Goal: Answer question/provide support: Share knowledge or assist other users

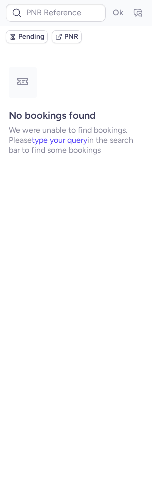
type input "CPN3CO"
type input "CPQQ5T"
type input "CP3LYP"
type input "CPBBWH"
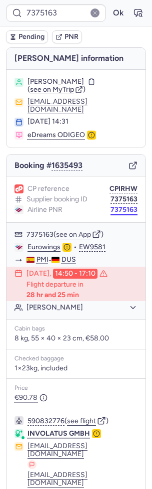
click at [130, 206] on button "7375163" at bounding box center [123, 210] width 27 height 8
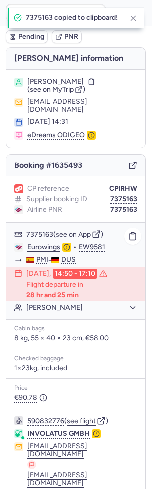
scroll to position [61, 0]
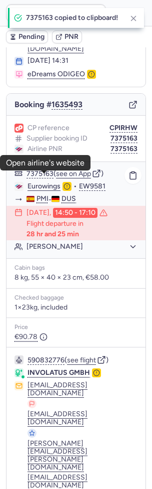
click at [48, 182] on link "Eurowings" at bounding box center [43, 186] width 33 height 9
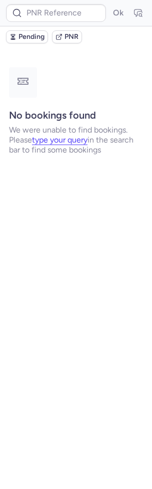
scroll to position [0, 0]
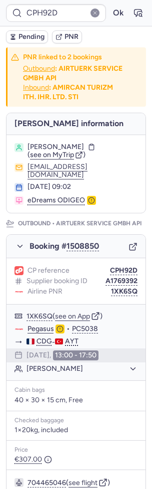
type input "CPPZU6"
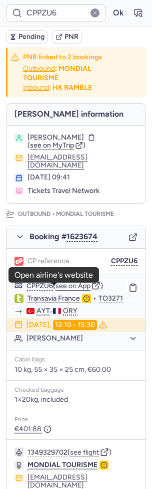
click at [52, 294] on link "Transavia France" at bounding box center [53, 298] width 52 height 9
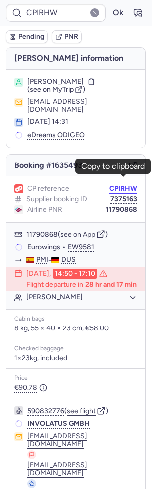
click at [127, 185] on button "CPIRHW" at bounding box center [123, 189] width 28 height 8
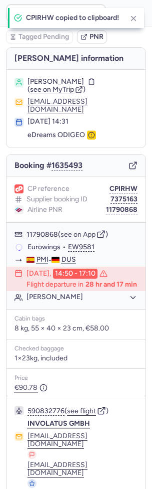
type input "CPIRHW"
click at [127, 206] on button "11790868" at bounding box center [121, 210] width 31 height 8
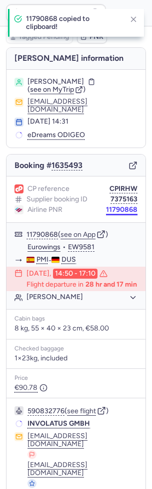
scroll to position [61, 0]
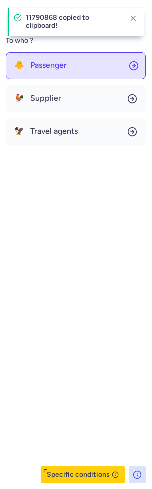
click at [54, 71] on button "🐥 Passenger" at bounding box center [76, 65] width 140 height 27
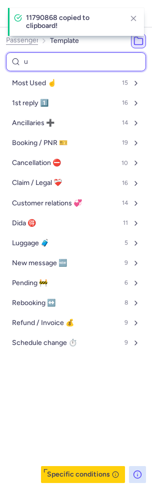
type input "ur"
select select "de"
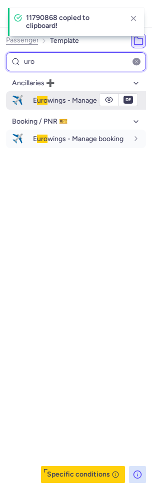
type input "uro"
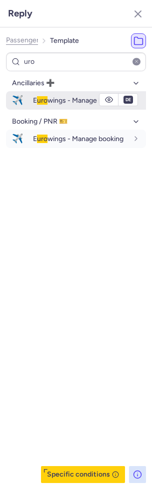
click at [39, 96] on div "E uro wings - Manage booking" at bounding box center [80, 100] width 95 height 9
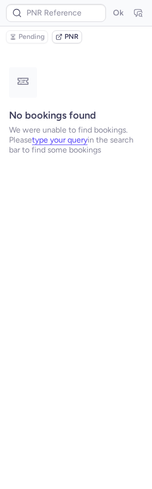
scroll to position [0, 0]
type input "CPIJCG"
type input "CPH7L9"
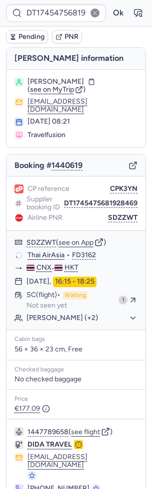
type input "CPH7L9"
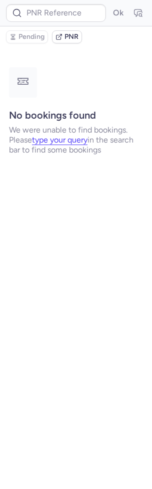
type input "CPFOOV"
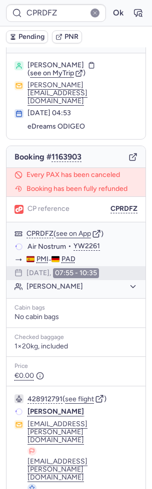
scroll to position [16, 0]
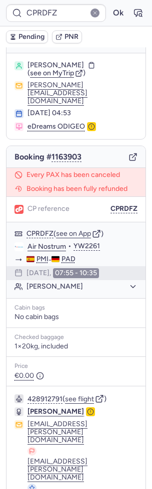
type input "CPYBFU"
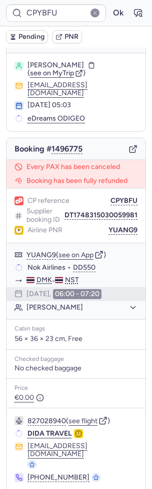
scroll to position [24, 0]
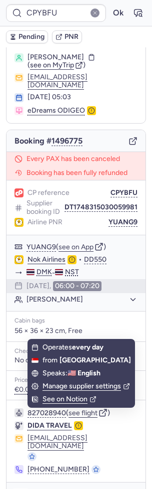
click at [19, 489] on icon "button" at bounding box center [20, 497] width 10 height 10
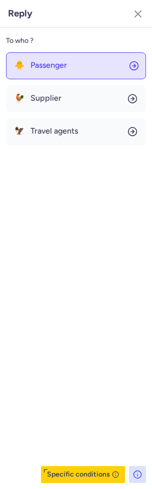
click at [62, 60] on button "🐥 Passenger" at bounding box center [76, 65] width 140 height 27
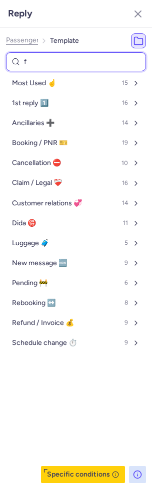
type input "fo"
select select "en"
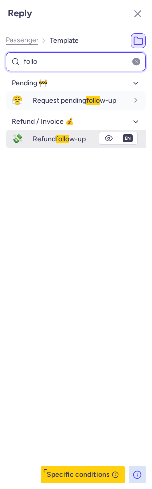
type input "follo"
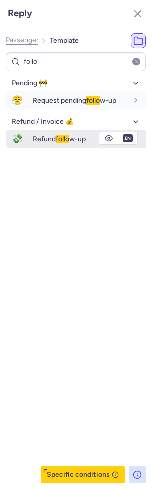
click at [54, 141] on span "Refund follo w-up" at bounding box center [59, 139] width 53 height 8
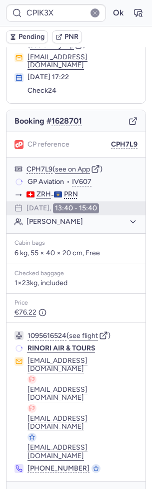
scroll to position [0, 0]
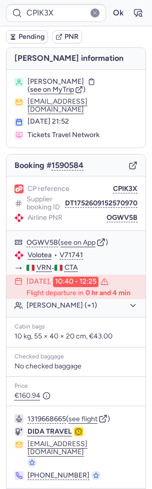
click at [10, 37] on icon "button" at bounding box center [12, 36] width 7 height 7
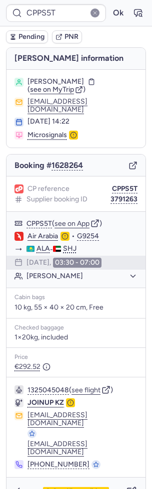
type input "CPH7L9"
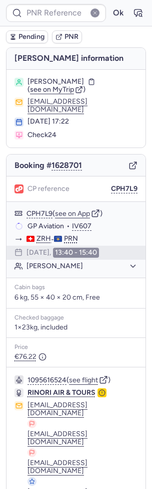
type input "CPIK3X"
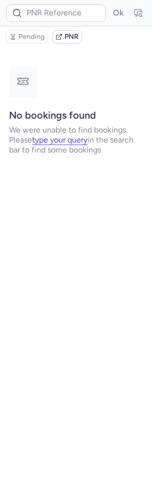
type input "CPIK3X"
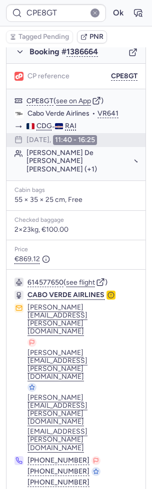
scroll to position [270, 0]
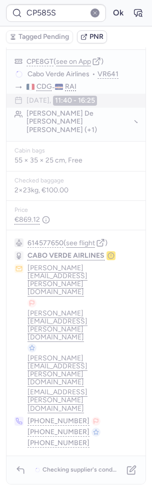
type input "CPFYZ7"
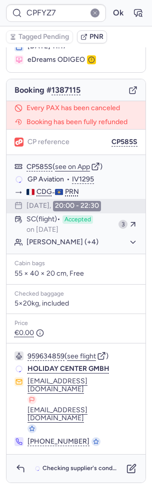
scroll to position [0, 0]
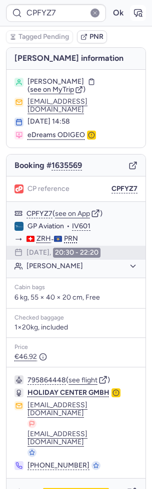
click at [140, 9] on icon "button" at bounding box center [137, 12] width 7 height 7
type input "CPPZU6"
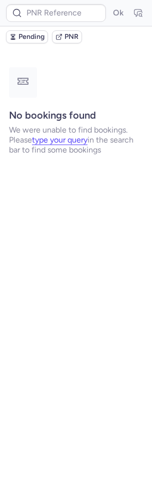
type input "CPDEFW"
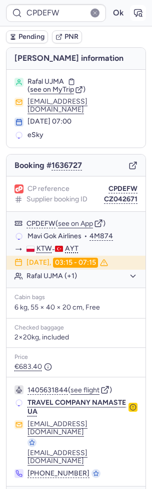
click at [134, 12] on icon "button" at bounding box center [138, 13] width 10 height 10
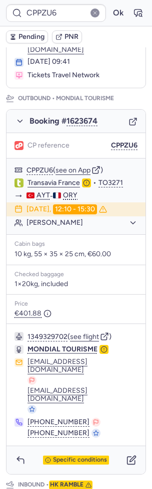
scroll to position [146, 0]
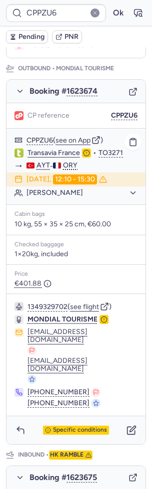
click at [51, 149] on link "Transavia France" at bounding box center [53, 153] width 52 height 9
type input "CPH7L9"
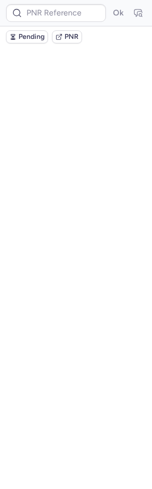
scroll to position [0, 0]
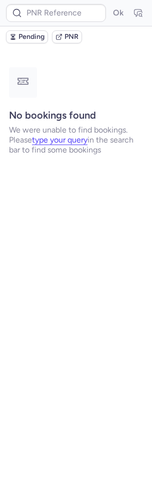
type input "CPRDIH"
type input "CPRYNB"
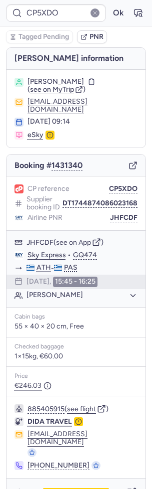
type input "CPPZU6"
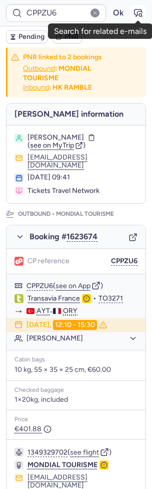
click at [138, 12] on icon "button" at bounding box center [138, 13] width 10 height 10
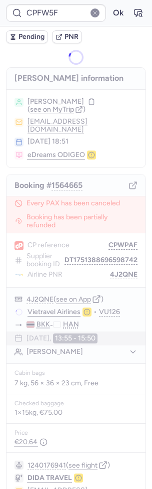
type input "CPIJCG"
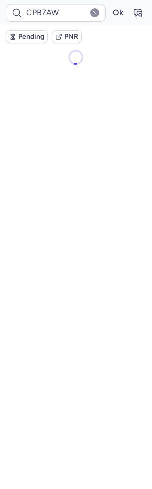
type input "CPOLJN"
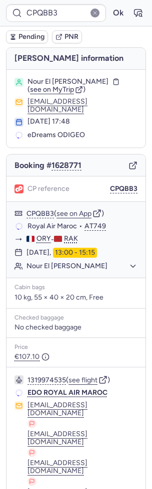
type input "CPMLNR"
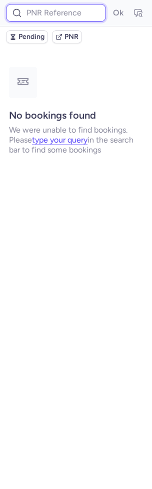
click at [62, 18] on input at bounding box center [56, 13] width 100 height 18
paste input "LNATAM"
type input "LNATAM"
click at [110, 5] on button "Ok" at bounding box center [118, 13] width 16 height 16
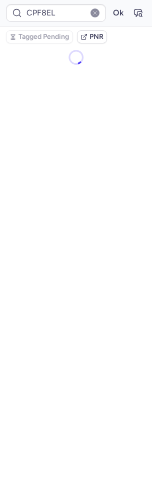
type input "CP82WU"
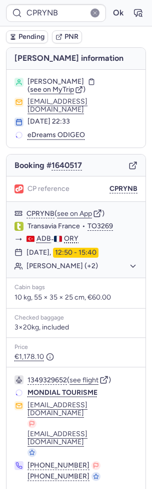
type input "CPF8EL"
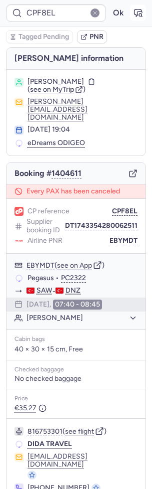
click at [140, 13] on icon "button" at bounding box center [138, 13] width 10 height 10
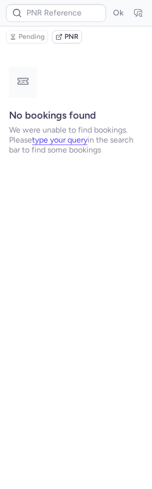
type input "CPF8EL"
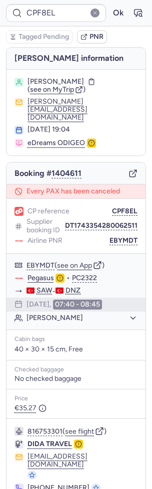
type input "CP5XDO"
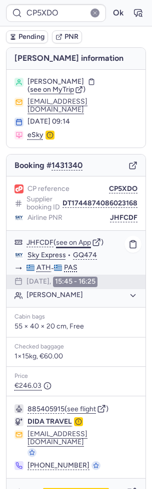
click at [81, 239] on button "see on App" at bounding box center [73, 243] width 35 height 8
click at [137, 8] on icon "button" at bounding box center [138, 13] width 10 height 10
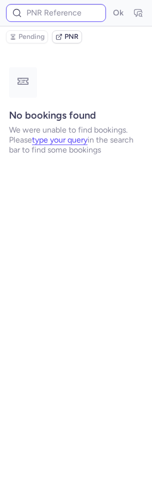
type input "CP5XDO"
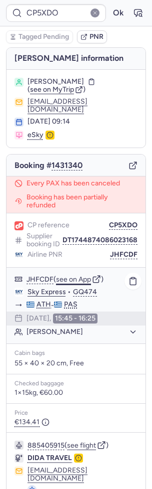
click at [81, 276] on button "see on App" at bounding box center [73, 280] width 35 height 8
type input "CPYM7A"
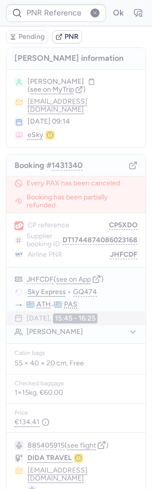
type input "CPPWY8"
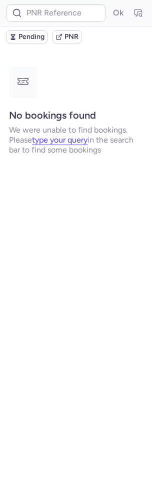
type input "CPRYNB"
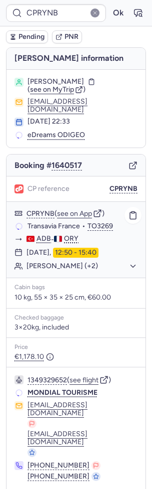
click at [86, 262] on button "[PERSON_NAME] (+2)" at bounding box center [81, 266] width 111 height 9
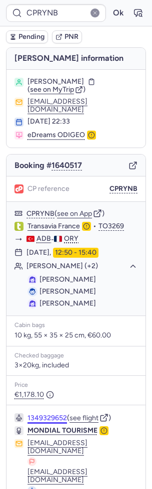
scroll to position [20, 0]
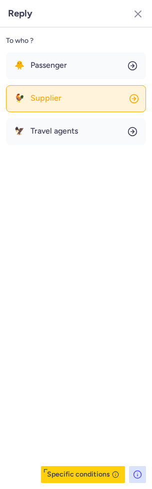
drag, startPoint x: 44, startPoint y: 133, endPoint x: 49, endPoint y: 96, distance: 37.2
click at [49, 96] on div "🐥 Passenger 🐓 Supplier 🦅 Travel agents" at bounding box center [76, 98] width 140 height 93
click at [49, 96] on span "Supplier" at bounding box center [45, 98] width 31 height 9
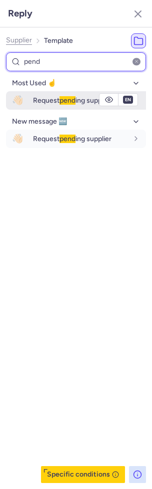
type input "pend"
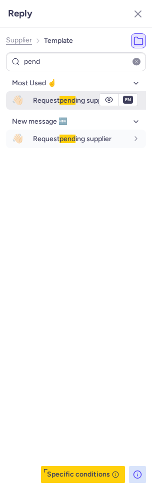
click at [55, 96] on div "Request pend ing supplier" at bounding box center [80, 100] width 95 height 9
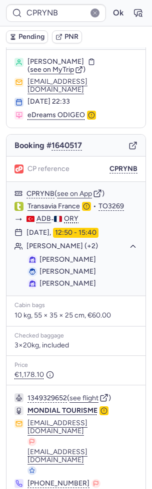
click at [37, 38] on span "Pending" at bounding box center [31, 37] width 26 height 8
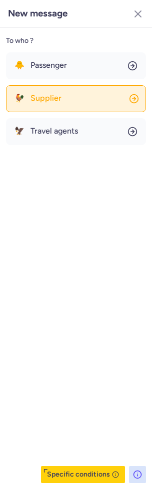
click at [64, 105] on button "🐓 Supplier" at bounding box center [76, 98] width 140 height 27
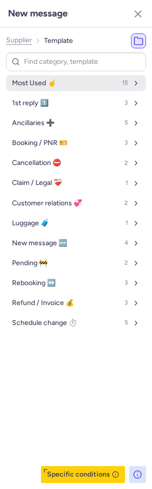
click at [67, 82] on button "Most Used ☝️ 15" at bounding box center [76, 83] width 140 height 16
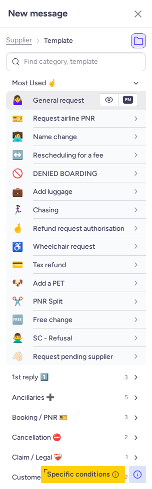
click at [57, 102] on span "General request" at bounding box center [58, 100] width 51 height 8
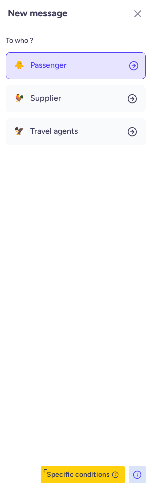
click at [53, 68] on span "Passenger" at bounding box center [48, 65] width 36 height 9
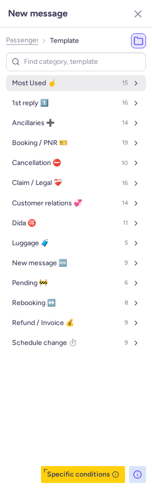
click at [47, 85] on span "Most Used ☝️" at bounding box center [34, 83] width 44 height 8
select select "en"
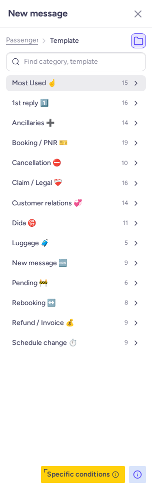
select select "en"
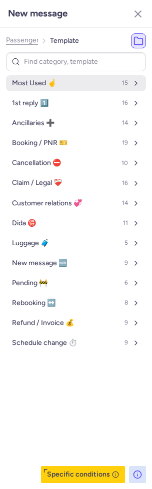
select select "en"
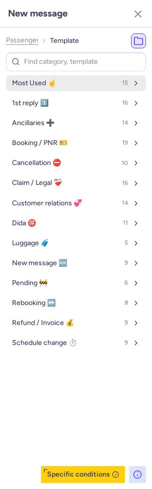
select select "en"
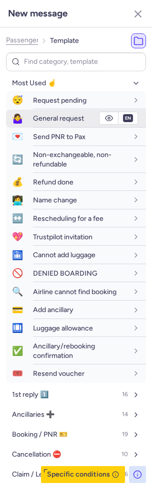
click at [41, 119] on span "General request" at bounding box center [58, 118] width 51 height 8
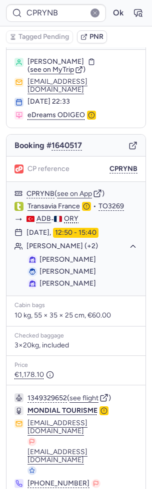
type input "CPYOEY"
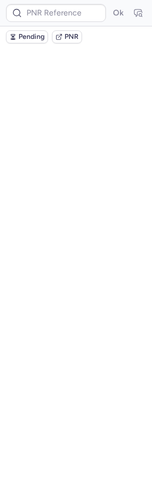
scroll to position [0, 0]
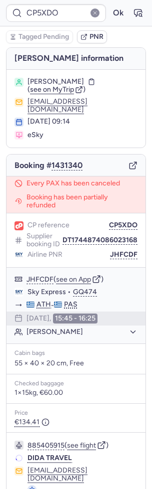
type input "CPYOEY"
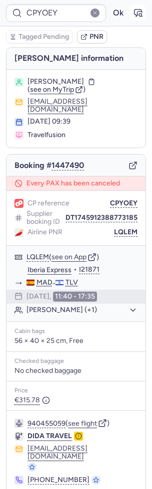
click at [141, 14] on icon "button" at bounding box center [140, 14] width 2 height 2
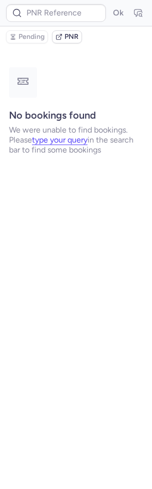
type input "CPYOEY"
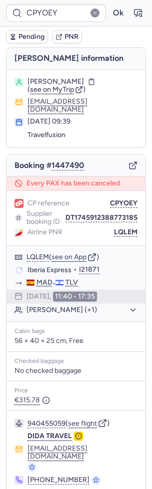
scroll to position [10, 0]
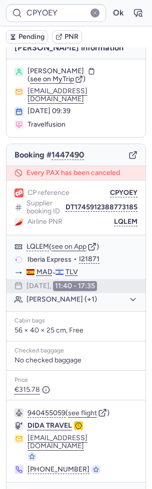
click at [16, 489] on icon "button" at bounding box center [20, 497] width 10 height 10
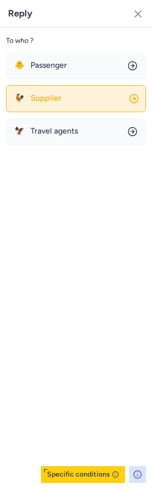
click at [48, 99] on span "Supplier" at bounding box center [45, 98] width 31 height 9
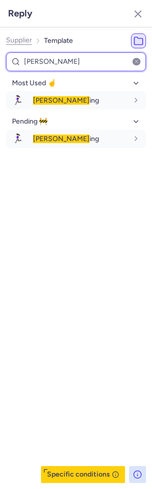
type input "chas"
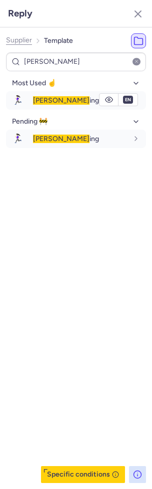
click at [48, 99] on span "Chas ing" at bounding box center [66, 100] width 66 height 8
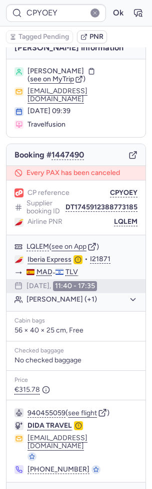
type input "CPTACC"
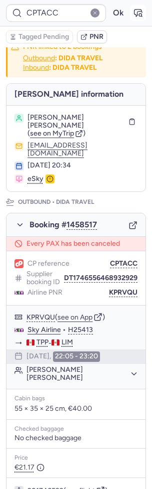
click at [137, 13] on icon "button" at bounding box center [137, 12] width 7 height 7
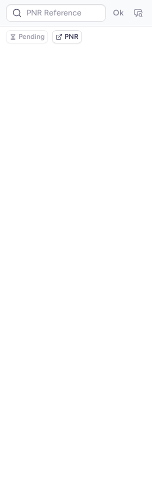
scroll to position [0, 0]
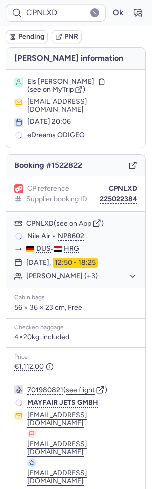
type input "CPJG9V"
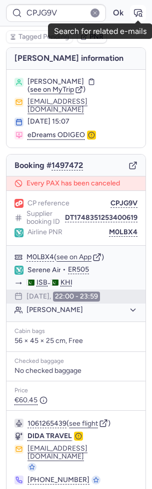
click at [133, 10] on icon "button" at bounding box center [138, 13] width 10 height 10
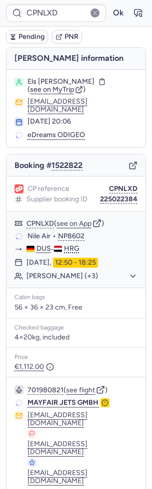
type input "CPIJNN"
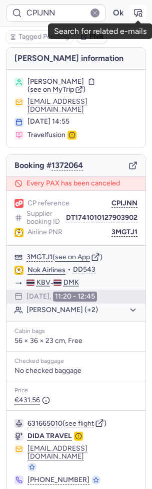
click at [139, 16] on icon "button" at bounding box center [140, 14] width 2 height 2
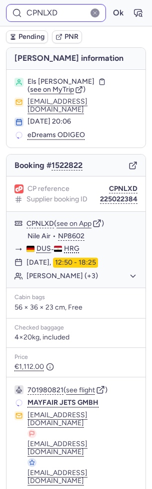
type input "CPMNY4"
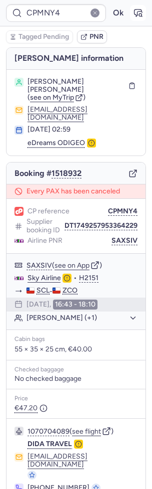
click at [140, 15] on icon "button" at bounding box center [138, 13] width 10 height 10
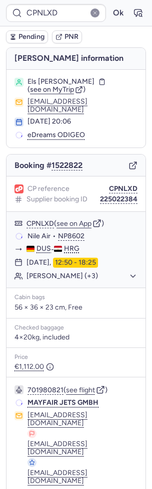
type input "CPJW7T"
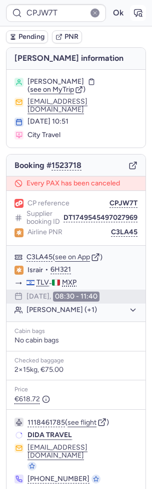
click at [135, 16] on icon "button" at bounding box center [138, 13] width 10 height 10
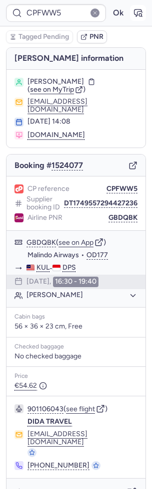
click at [136, 16] on icon "button" at bounding box center [138, 13] width 10 height 10
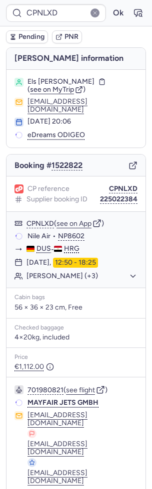
type input "CPOULH"
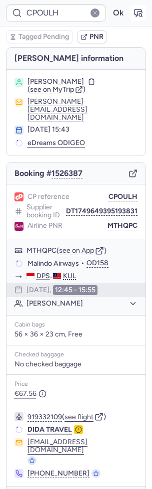
click at [139, 16] on icon "button" at bounding box center [138, 13] width 10 height 10
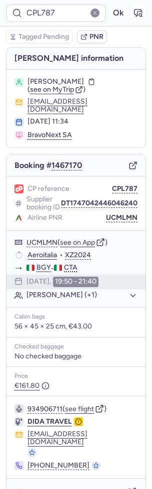
click at [137, 15] on icon "button" at bounding box center [137, 12] width 7 height 7
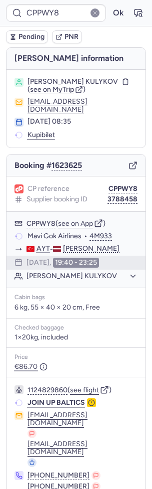
type input "CPYOEY"
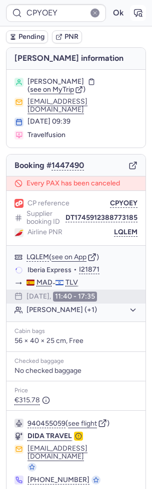
click at [139, 12] on icon "button" at bounding box center [138, 13] width 10 height 10
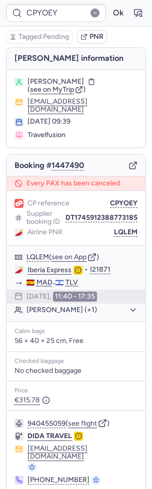
scroll to position [10, 0]
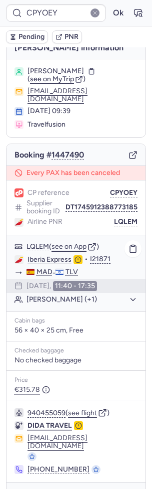
click at [74, 243] on button "see on App" at bounding box center [68, 247] width 35 height 8
click at [113, 15] on button "Ok" at bounding box center [118, 13] width 16 height 16
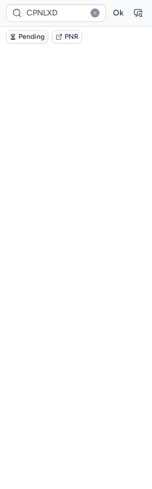
scroll to position [0, 0]
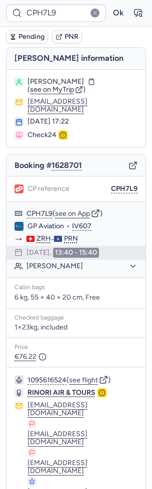
type input "CPPWY8"
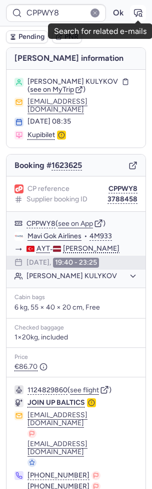
click at [140, 11] on icon "button" at bounding box center [137, 12] width 7 height 7
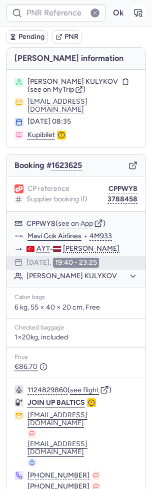
type input "CPPWY8"
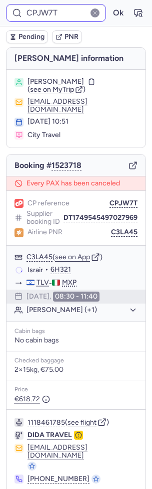
type input "CPYTPV"
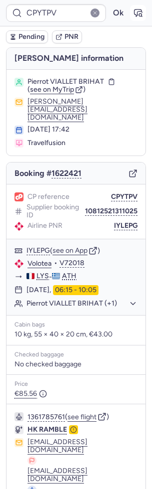
click at [137, 10] on icon "button" at bounding box center [138, 13] width 10 height 10
click at [28, 37] on span "Pending" at bounding box center [31, 37] width 26 height 8
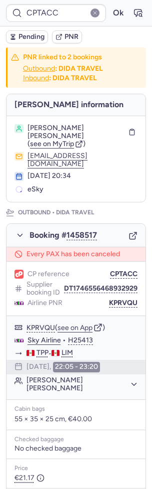
type input "CPJW7T"
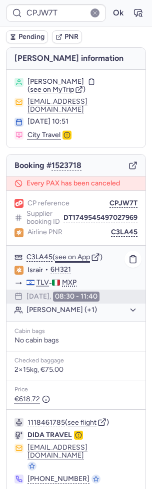
click at [81, 253] on button "see on App" at bounding box center [72, 257] width 35 height 8
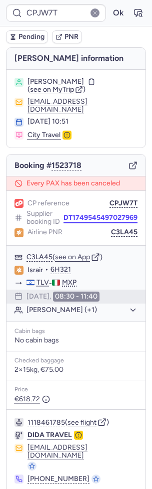
click at [100, 214] on button "DT1749545497027969" at bounding box center [100, 218] width 74 height 8
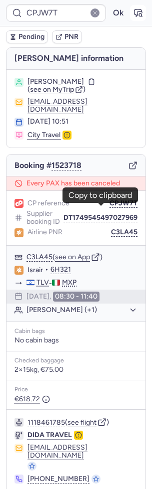
click at [140, 19] on button "button" at bounding box center [138, 13] width 16 height 16
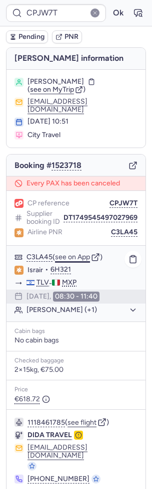
click at [65, 253] on button "see on App" at bounding box center [72, 257] width 35 height 8
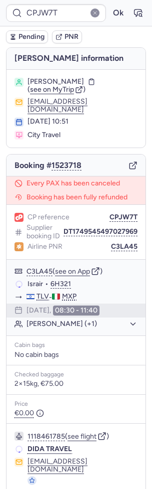
scroll to position [23, 0]
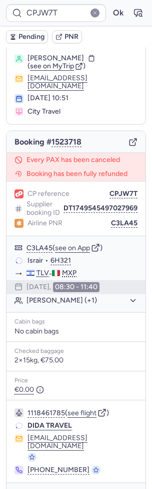
type input "CPS7QP"
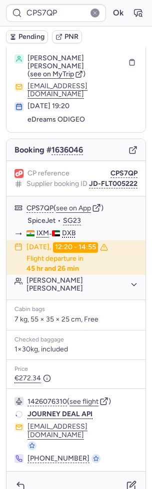
scroll to position [5, 0]
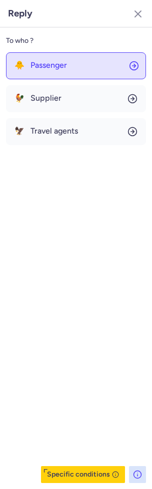
click at [38, 63] on span "Passenger" at bounding box center [48, 65] width 36 height 9
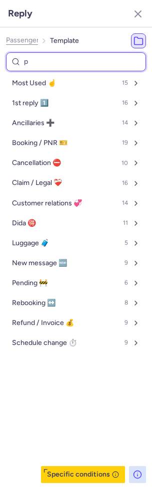
type input "pe"
select select "en"
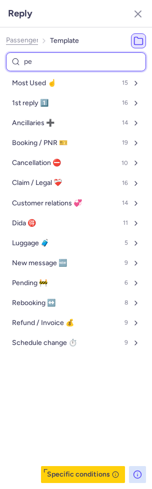
select select "en"
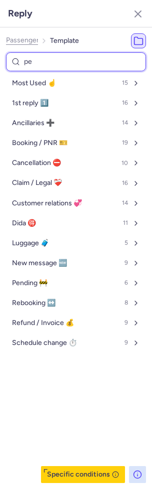
select select "en"
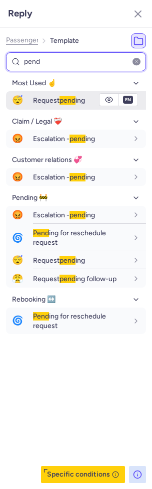
type input "pend"
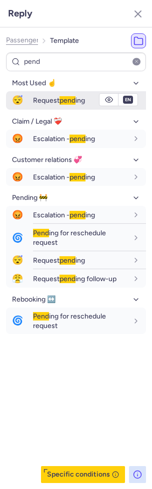
click at [43, 98] on span "Request pend ing" at bounding box center [59, 100] width 52 height 8
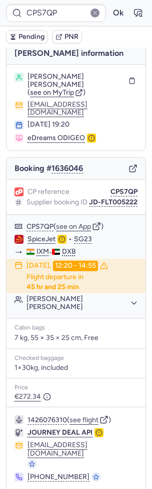
click at [26, 40] on button "Pending" at bounding box center [27, 36] width 42 height 13
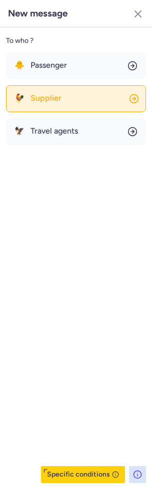
click at [47, 94] on span "Supplier" at bounding box center [45, 98] width 31 height 9
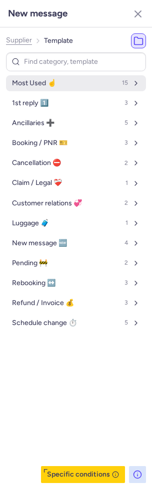
click at [46, 75] on button "Most Used ☝️ 15" at bounding box center [76, 83] width 140 height 16
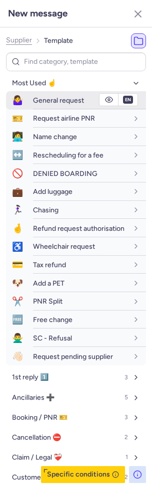
click at [46, 101] on span "General request" at bounding box center [58, 100] width 51 height 8
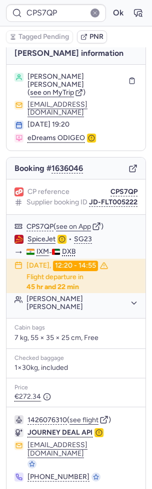
type input "CPH7L9"
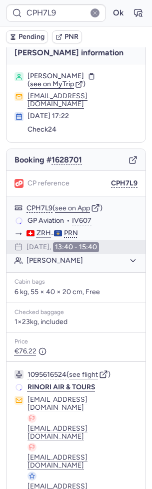
scroll to position [0, 0]
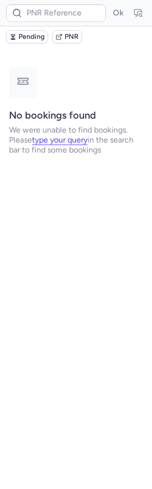
type input "CPVMZD"
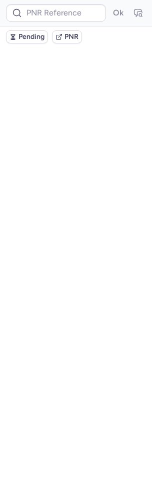
type input "CP9JN4"
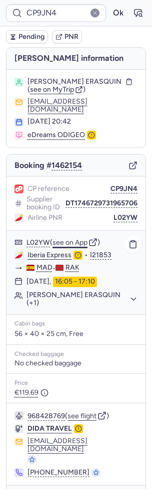
click at [76, 239] on button "see on App" at bounding box center [69, 243] width 35 height 8
click at [146, 16] on div "CP9JN4 Ok" at bounding box center [76, 13] width 152 height 26
click at [141, 14] on icon "button" at bounding box center [138, 13] width 10 height 10
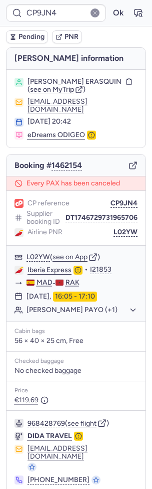
type input "CPPNRL"
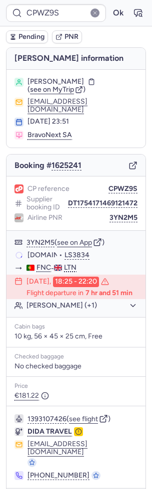
scroll to position [6, 0]
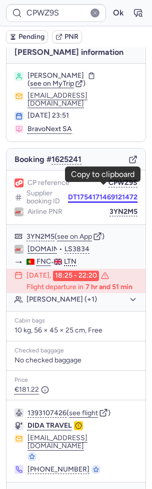
click at [100, 194] on button "DT1754171469121472" at bounding box center [102, 198] width 69 height 8
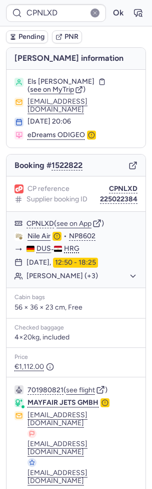
scroll to position [30, 0]
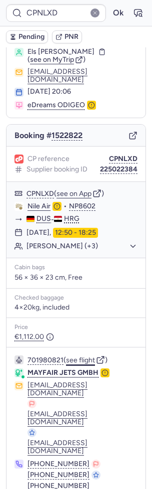
click at [85, 357] on button "see flight" at bounding box center [80, 361] width 29 height 8
click at [118, 11] on button "Ok" at bounding box center [118, 13] width 16 height 16
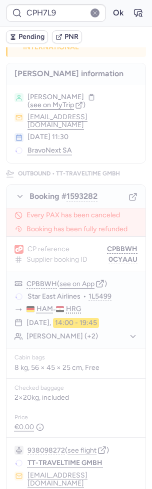
scroll to position [0, 0]
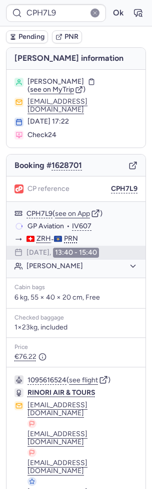
type input "CP5FTZ"
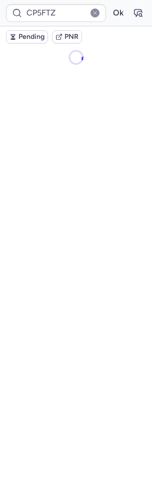
type input "CPH7L9"
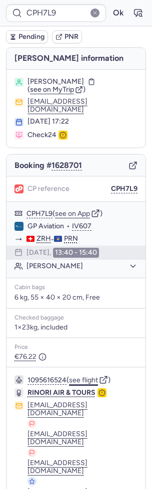
click at [80, 377] on button "see flight" at bounding box center [83, 381] width 29 height 8
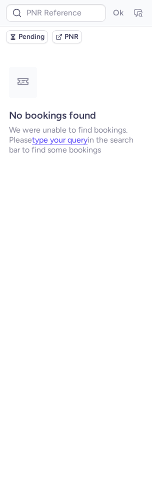
type input "CP5FTZ"
type input "CPKMYO"
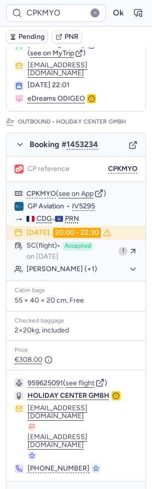
scroll to position [114, 0]
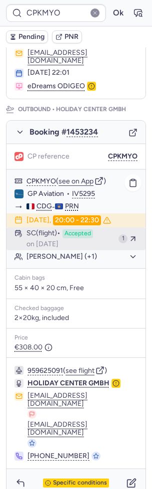
click at [78, 229] on span "Accepted" at bounding box center [77, 233] width 30 height 9
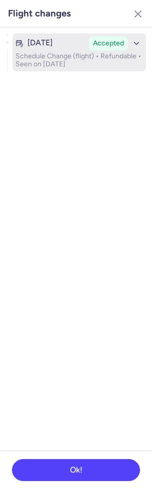
click at [102, 56] on p "Schedule Change (flight) • Refundable • Seen on Jul 5, 2025" at bounding box center [78, 60] width 127 height 16
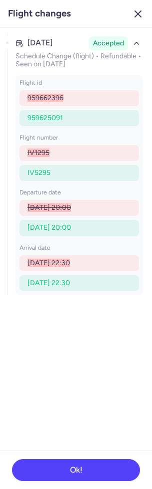
click at [135, 11] on line "button" at bounding box center [138, 14] width 6 height 6
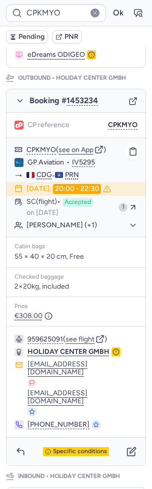
scroll to position [153, 0]
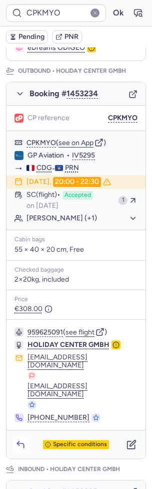
click at [16, 440] on icon "button" at bounding box center [20, 445] width 10 height 10
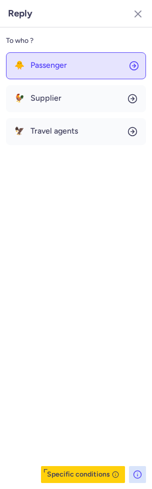
click at [97, 60] on button "🐥 Passenger" at bounding box center [76, 65] width 140 height 27
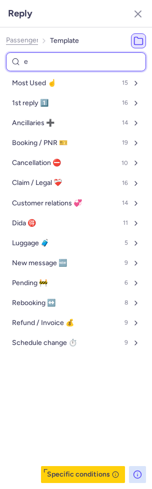
type input "ex"
select select "en"
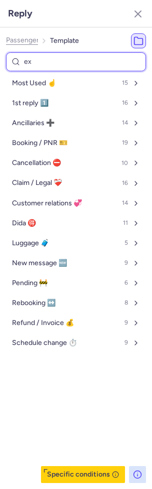
select select "en"
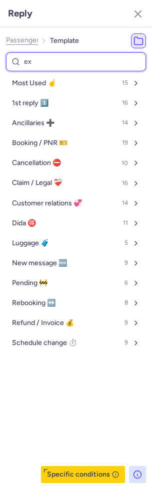
select select "en"
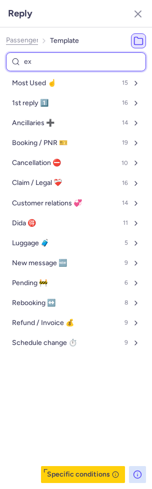
select select "en"
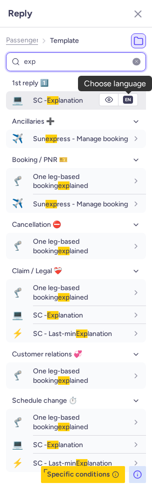
type input "exp"
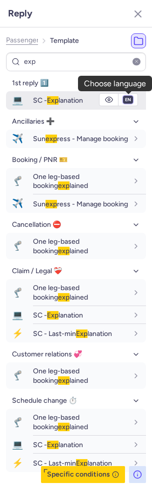
click at [125, 102] on select "fr en de nl pt es it ru" at bounding box center [127, 100] width 9 height 8
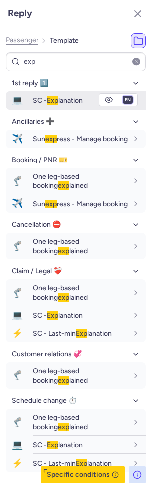
select select "de"
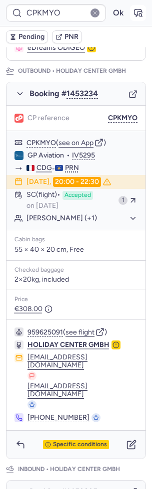
click at [134, 9] on icon "button" at bounding box center [138, 13] width 10 height 10
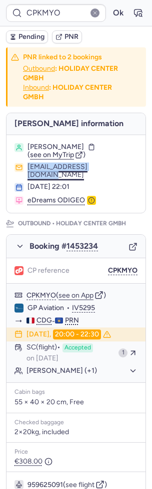
drag, startPoint x: 112, startPoint y: 168, endPoint x: 28, endPoint y: 170, distance: 84.3
click at [28, 170] on div "dorisaceka02@gmail.com" at bounding box center [82, 171] width 110 height 16
copy button "dorisaceka02@gmail.com"
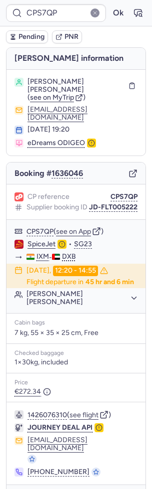
type input "CPA968"
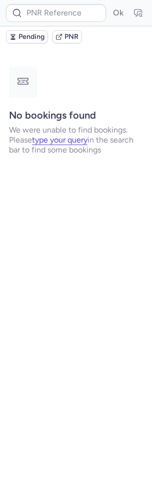
type input "CPH9A7"
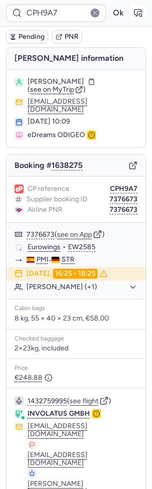
click at [145, 10] on button "button" at bounding box center [138, 13] width 16 height 16
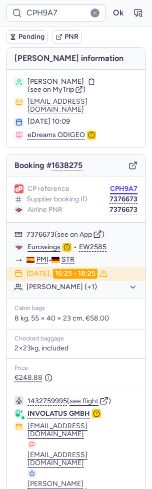
click at [131, 185] on button "CPH9A7" at bounding box center [123, 189] width 27 height 8
click at [120, 206] on button "7376673" at bounding box center [123, 210] width 28 height 8
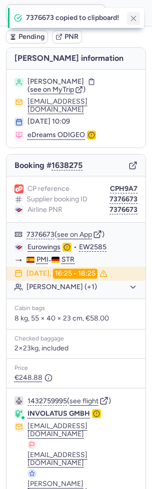
click at [136, 16] on icon "button" at bounding box center [133, 18] width 9 height 9
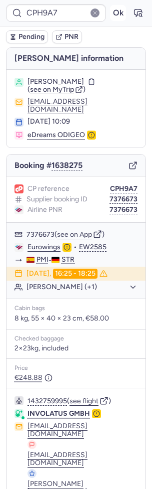
click at [117, 11] on button "Ok" at bounding box center [118, 13] width 16 height 16
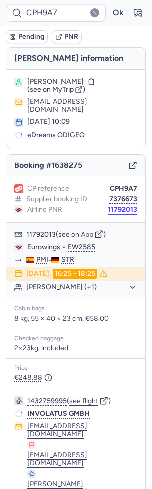
click at [133, 206] on button "11792013" at bounding box center [122, 210] width 29 height 8
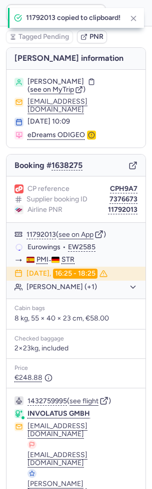
scroll to position [41, 0]
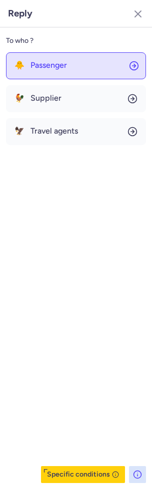
click at [39, 53] on button "🐥 Passenger" at bounding box center [76, 65] width 140 height 27
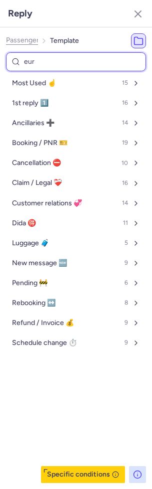
type input "euro"
select select "en"
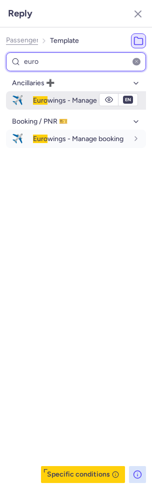
type input "euro"
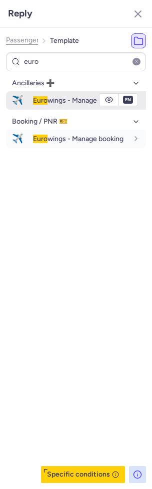
click at [44, 101] on span "Euro" at bounding box center [40, 100] width 14 height 8
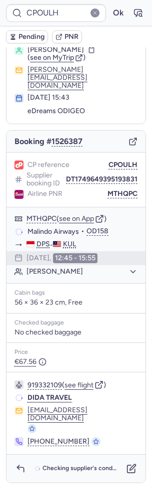
scroll to position [0, 0]
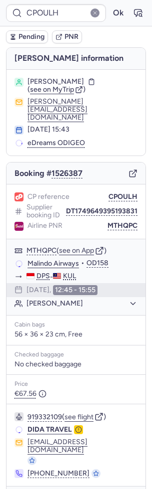
type input "CPYB99"
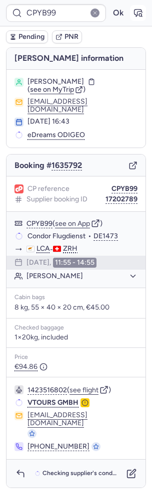
click at [140, 15] on icon "button" at bounding box center [138, 13] width 10 height 10
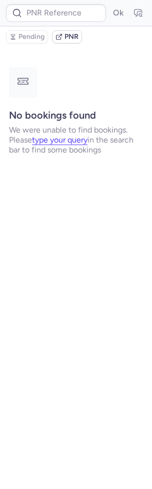
type input "CPYB99"
type input "CP5FTZ"
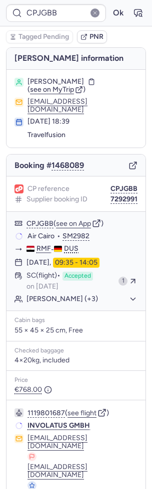
type input "CPYB99"
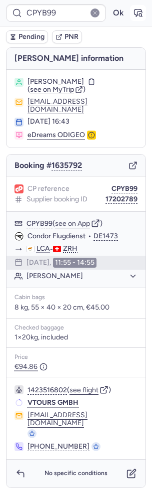
click at [137, 11] on icon "button" at bounding box center [138, 13] width 10 height 10
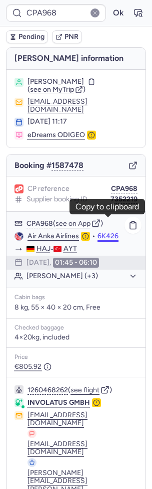
click at [110, 232] on button "6K426" at bounding box center [107, 236] width 21 height 8
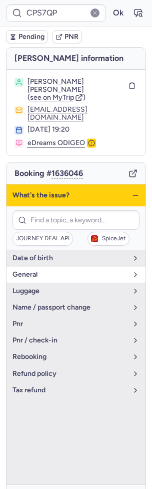
click at [69, 271] on span "general" at bounding box center [69, 275] width 115 height 8
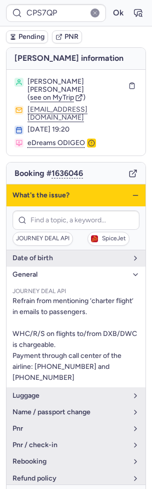
click at [137, 192] on icon "button" at bounding box center [135, 196] width 8 height 8
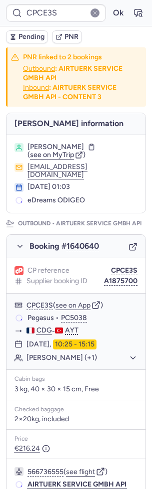
type input "CPIJNN"
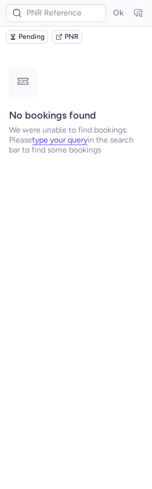
type input "CPYB99"
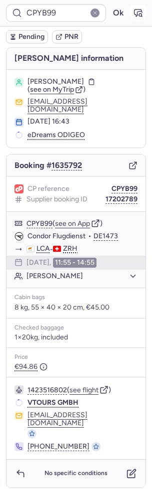
click at [140, 6] on button "button" at bounding box center [138, 13] width 16 height 16
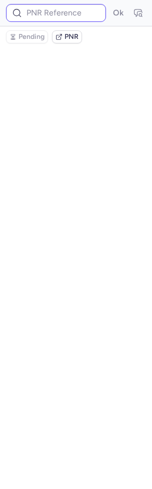
type input "CPYB99"
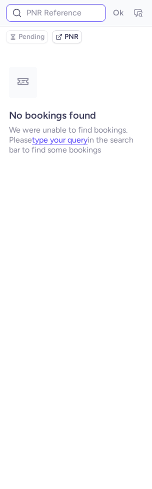
type input "CPYB99"
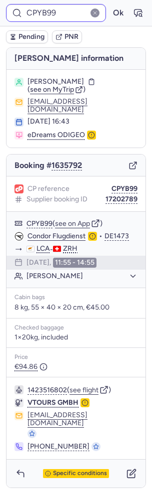
type input "CPCE3S"
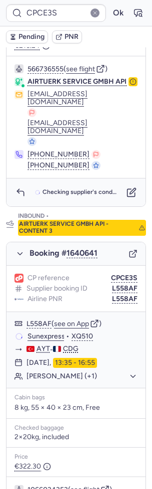
scroll to position [482, 0]
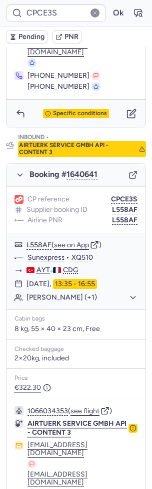
click at [31, 43] on div "Pending PNR" at bounding box center [76, 36] width 152 height 21
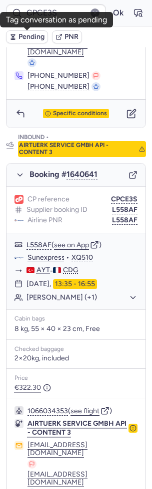
click at [21, 36] on span "Pending" at bounding box center [31, 37] width 26 height 8
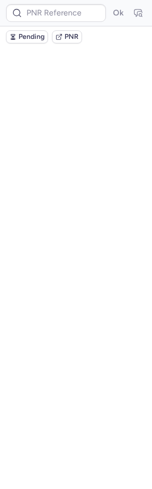
scroll to position [0, 0]
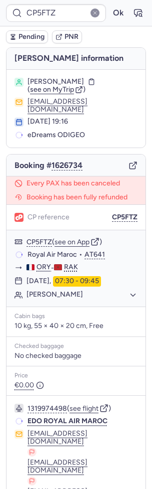
type input "CPH9A7"
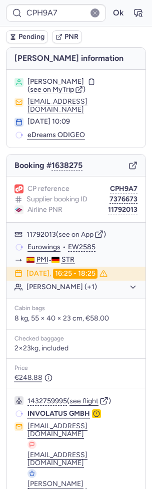
scroll to position [41, 0]
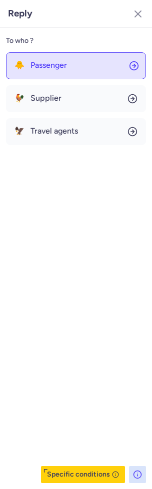
click at [51, 72] on button "🐥 Passenger" at bounding box center [76, 65] width 140 height 27
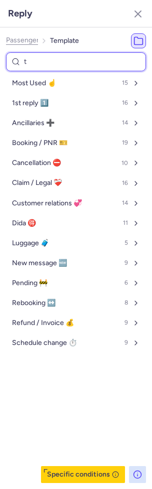
type input "tp"
select select "en"
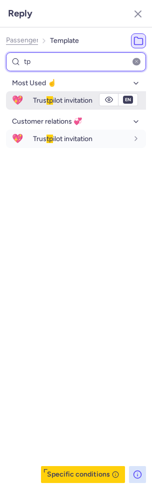
type input "tp"
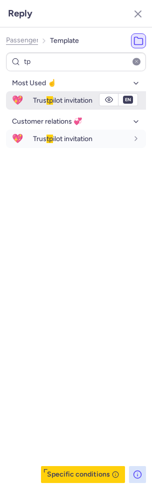
click at [52, 96] on span "Trus tp ilot invitation" at bounding box center [62, 100] width 59 height 8
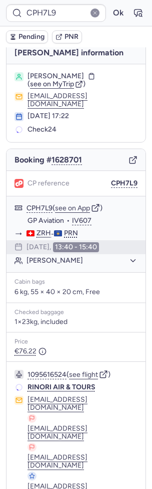
scroll to position [0, 0]
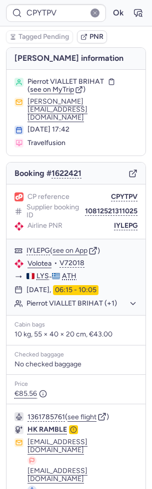
type input "CPBBWH"
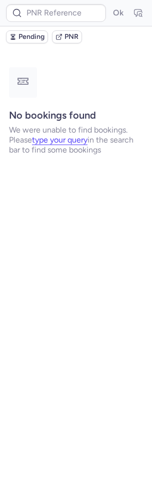
type input "CPYMGM"
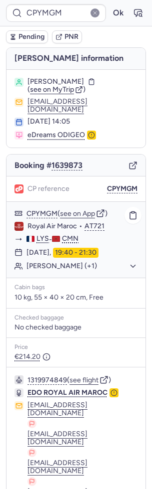
click at [67, 262] on button "Sophie ABBY (+1)" at bounding box center [81, 266] width 111 height 9
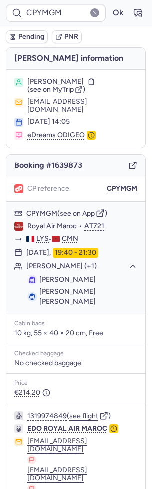
scroll to position [81, 0]
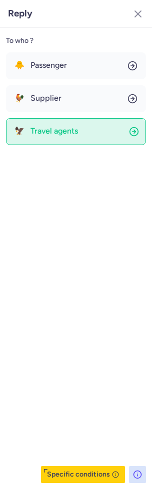
click at [52, 122] on button "🦅 Travel agents" at bounding box center [76, 131] width 140 height 27
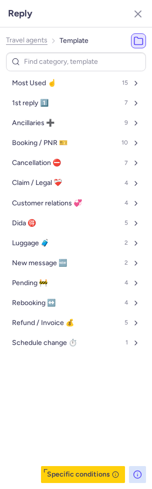
click at [25, 41] on span "Travel agents" at bounding box center [26, 40] width 41 height 8
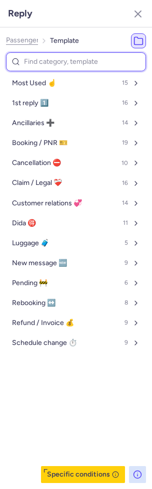
click at [45, 65] on input at bounding box center [76, 61] width 140 height 19
type input "pe"
select select "en"
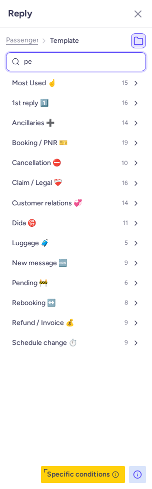
select select "en"
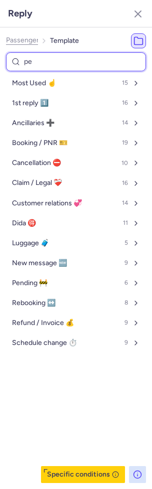
select select "en"
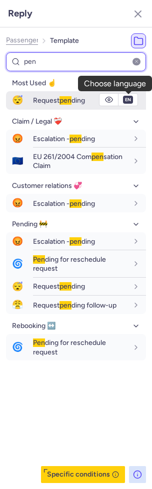
type input "pen"
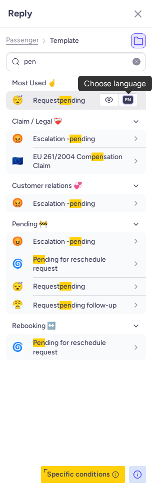
click at [129, 102] on select "fr en de nl pt es it ru" at bounding box center [127, 100] width 9 height 8
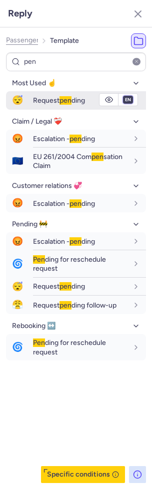
select select "fr"
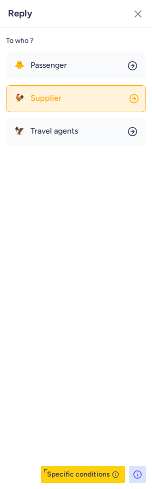
click at [49, 101] on span "Supplier" at bounding box center [45, 98] width 31 height 9
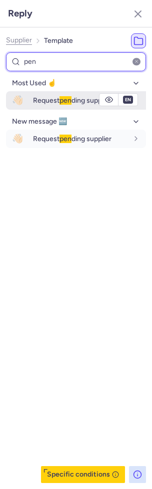
type input "pen"
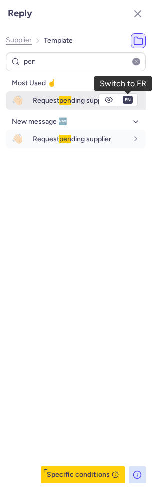
click at [125, 99] on button "en" at bounding box center [128, 100] width 10 height 8
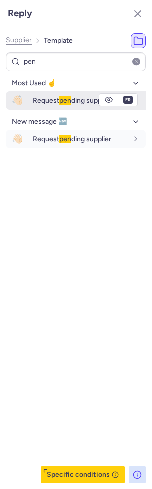
click at [76, 101] on span "Request pen ding supplier" at bounding box center [72, 100] width 78 height 8
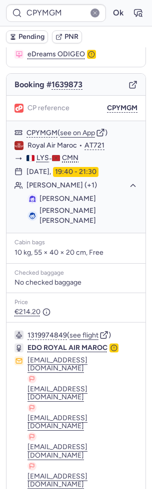
click at [34, 38] on span "Pending" at bounding box center [31, 37] width 26 height 8
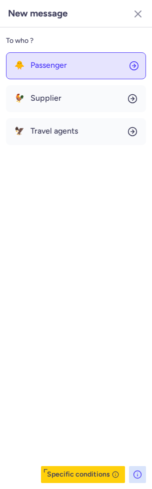
click at [65, 60] on button "🐥 Passenger" at bounding box center [76, 65] width 140 height 27
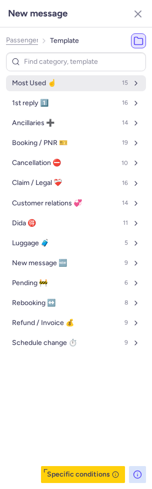
click at [61, 79] on button "Most Used ☝️ 15" at bounding box center [76, 83] width 140 height 16
select select "en"
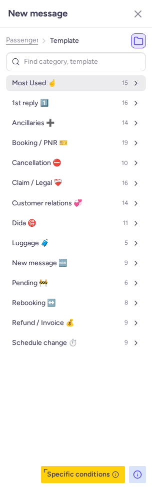
select select "en"
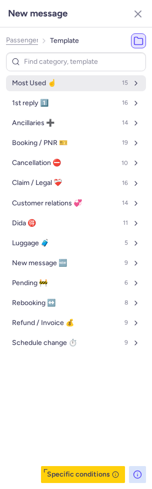
select select "en"
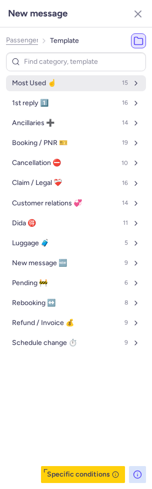
select select "en"
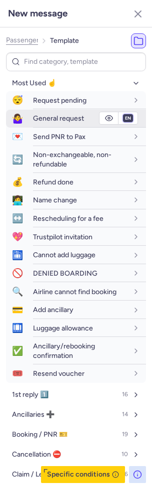
click at [130, 119] on select "fr en de nl pt es it ru" at bounding box center [127, 118] width 9 height 8
click at [130, 114] on select "fr en de nl pt es it ru" at bounding box center [127, 118] width 9 height 8
select select "fr"
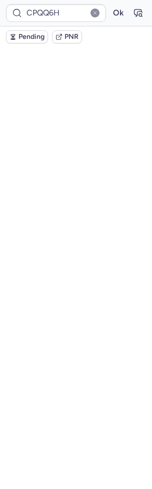
scroll to position [0, 0]
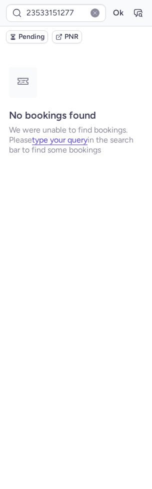
type input "CPN9WW"
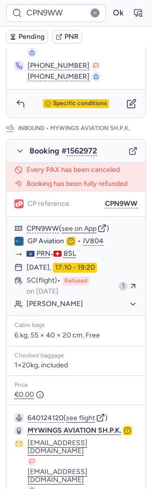
scroll to position [491, 0]
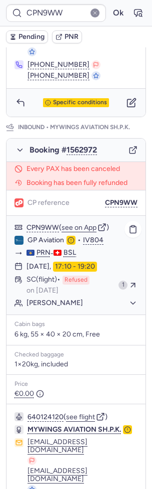
click at [90, 223] on div "CPN9WW ( see on App )" at bounding box center [81, 227] width 111 height 9
click at [78, 224] on button "see on App" at bounding box center [78, 228] width 35 height 8
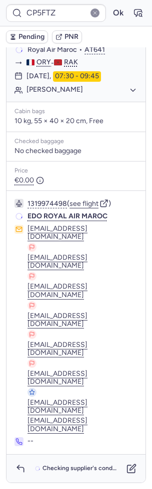
scroll to position [47, 0]
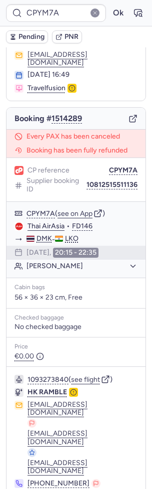
type input "CP5FTZ"
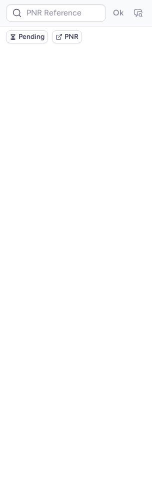
scroll to position [0, 0]
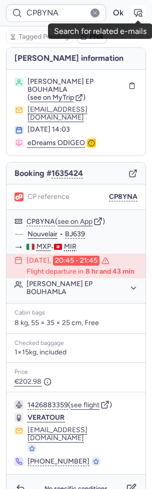
click at [139, 14] on icon "button" at bounding box center [138, 13] width 10 height 10
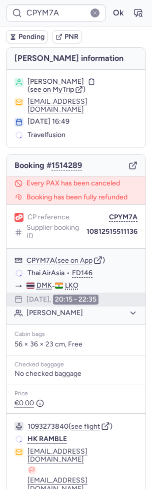
type input "CPJJ9X"
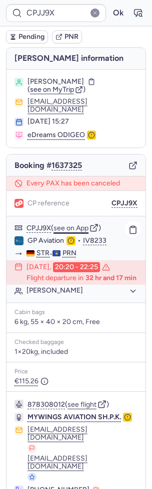
click at [72, 224] on button "see on App" at bounding box center [70, 228] width 35 height 8
click at [142, 9] on icon "button" at bounding box center [138, 13] width 10 height 10
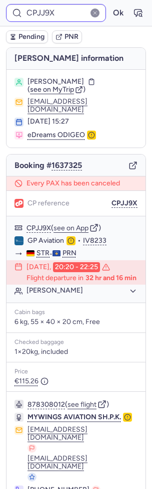
type input "DT1754344575565841"
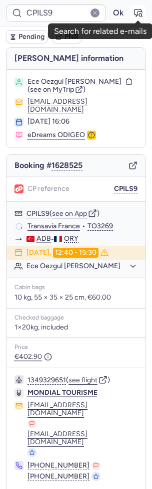
click at [139, 12] on icon "button" at bounding box center [138, 13] width 10 height 10
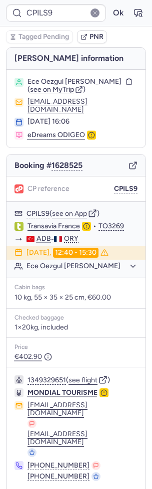
type input "DT1754344575565841"
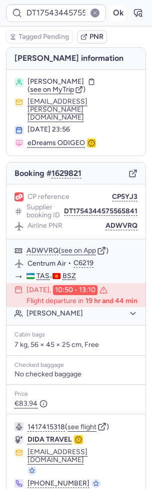
click at [115, 16] on button "Ok" at bounding box center [118, 13] width 16 height 16
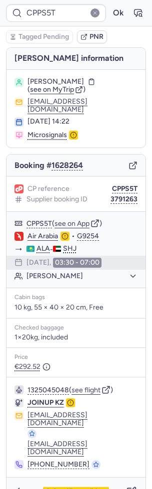
type input "CP3X46"
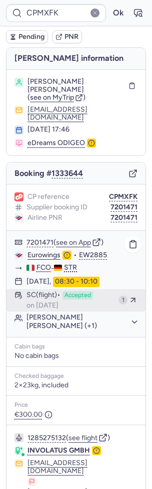
click at [89, 291] on span "Accepted" at bounding box center [77, 295] width 30 height 9
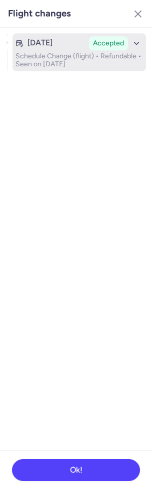
click at [87, 44] on div "Jul 8, 2025 Accepted" at bounding box center [78, 43] width 127 height 14
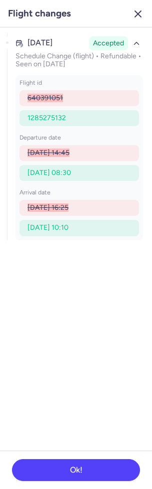
click at [138, 9] on icon "button" at bounding box center [138, 14] width 12 height 12
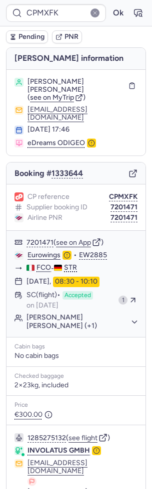
type input "CPCRDB"
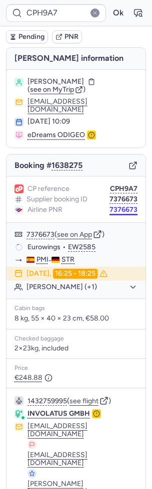
click at [126, 206] on button "7376673" at bounding box center [123, 210] width 28 height 8
click at [119, 206] on button "7376673" at bounding box center [123, 210] width 28 height 8
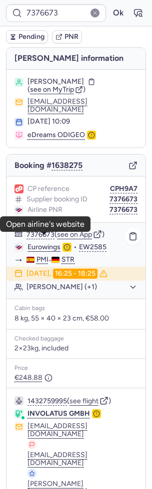
click at [40, 243] on link "Eurowings" at bounding box center [43, 247] width 33 height 9
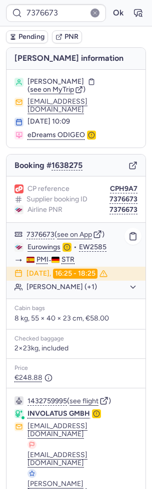
click at [67, 283] on button "[PERSON_NAME] (+1)" at bounding box center [81, 287] width 111 height 9
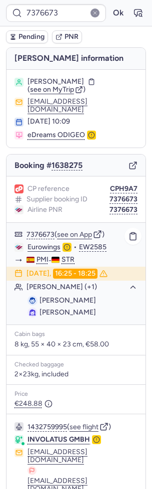
click at [75, 296] on span "[PERSON_NAME]" at bounding box center [67, 300] width 56 height 8
copy span "SCHENDZIELORZ"
type input "CPH9A7"
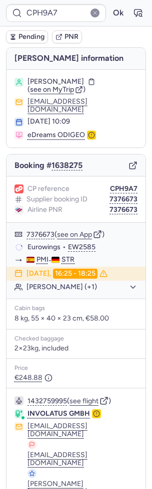
scroll to position [41, 0]
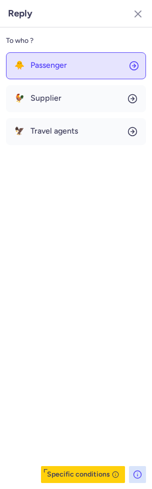
click at [73, 59] on button "🐥 Passenger" at bounding box center [76, 65] width 140 height 27
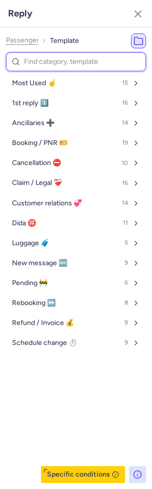
type input "p"
select select "en"
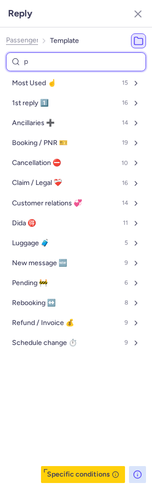
select select "en"
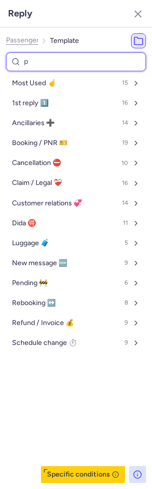
select select "en"
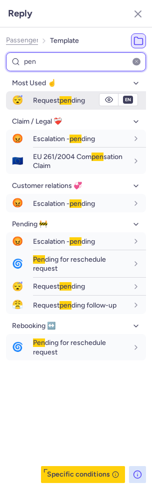
type input "pen"
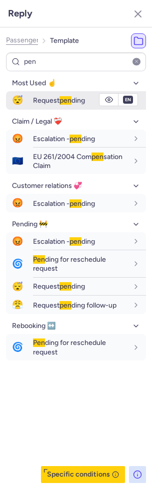
click at [61, 97] on span "pen" at bounding box center [65, 100] width 12 height 8
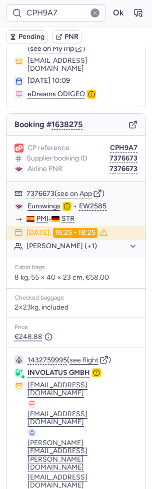
click at [22, 33] on span "Pending" at bounding box center [31, 37] width 26 height 8
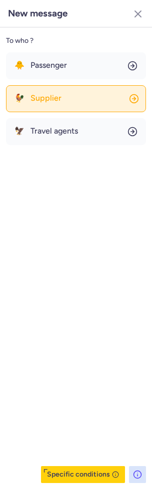
click at [73, 96] on button "🐓 Supplier" at bounding box center [76, 98] width 140 height 27
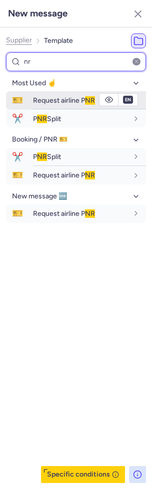
type input "nr"
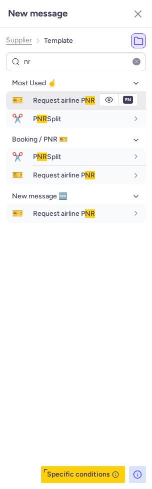
click at [54, 102] on span "Request airline P NR" at bounding box center [64, 100] width 62 height 8
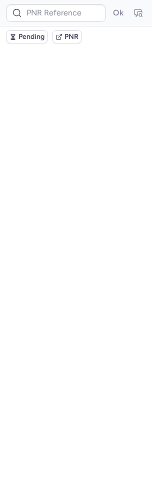
scroll to position [0, 0]
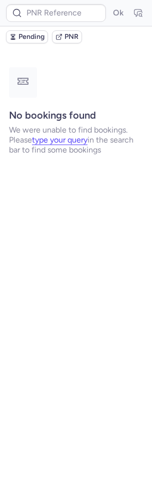
type input "CP7VIN"
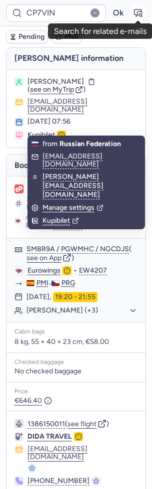
click at [141, 9] on icon "button" at bounding box center [138, 13] width 10 height 10
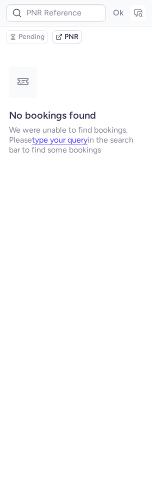
type input "CP7VIN"
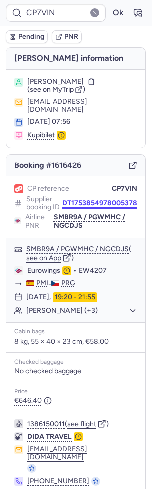
click at [90, 199] on button "DT1753854978005378" at bounding box center [99, 203] width 75 height 8
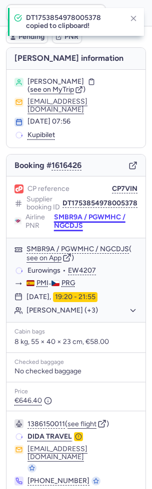
click at [74, 213] on button "SMBR9A / PGWMHC / NGCDJS" at bounding box center [95, 221] width 83 height 16
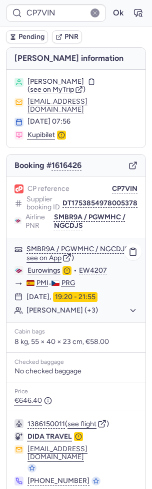
type input "CPH9A7"
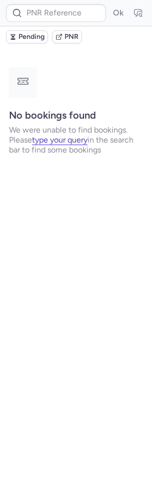
type input "CP5FTZ"
type input "CPA968"
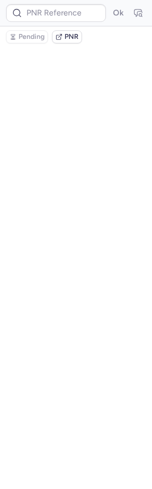
type input "CPZ9PY"
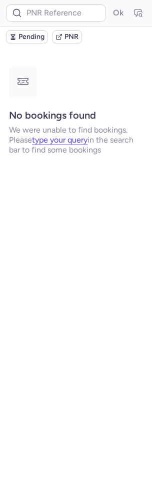
type input "CPYMGM"
